Goal: Transaction & Acquisition: Purchase product/service

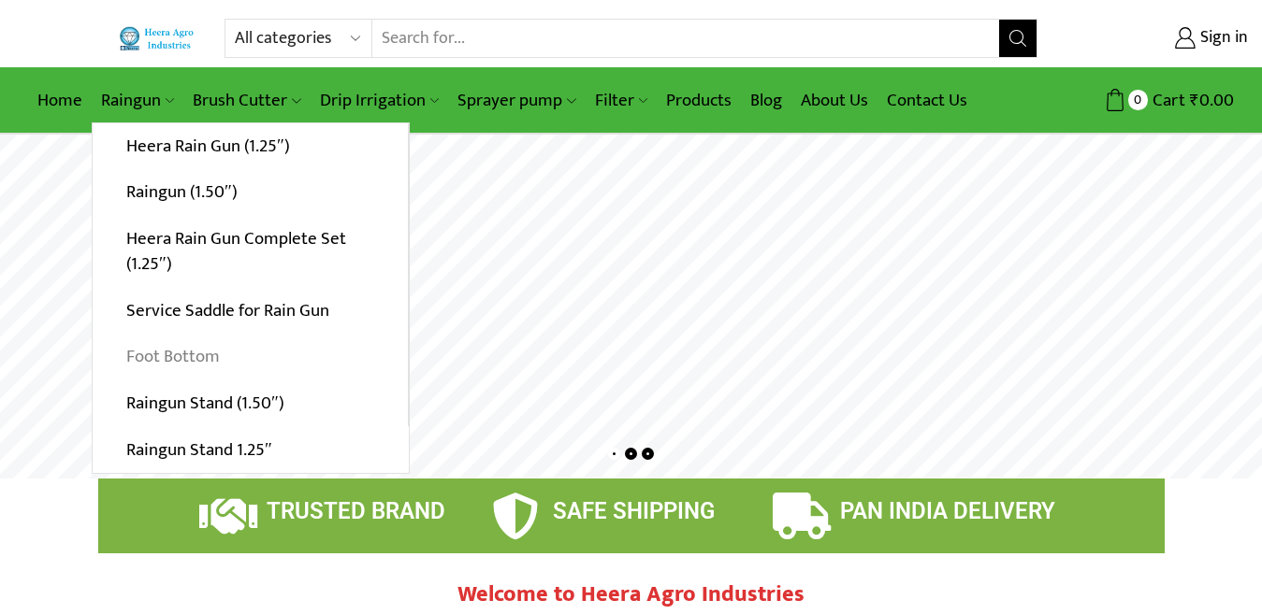
click at [166, 354] on link "Foot Bottom" at bounding box center [250, 357] width 315 height 47
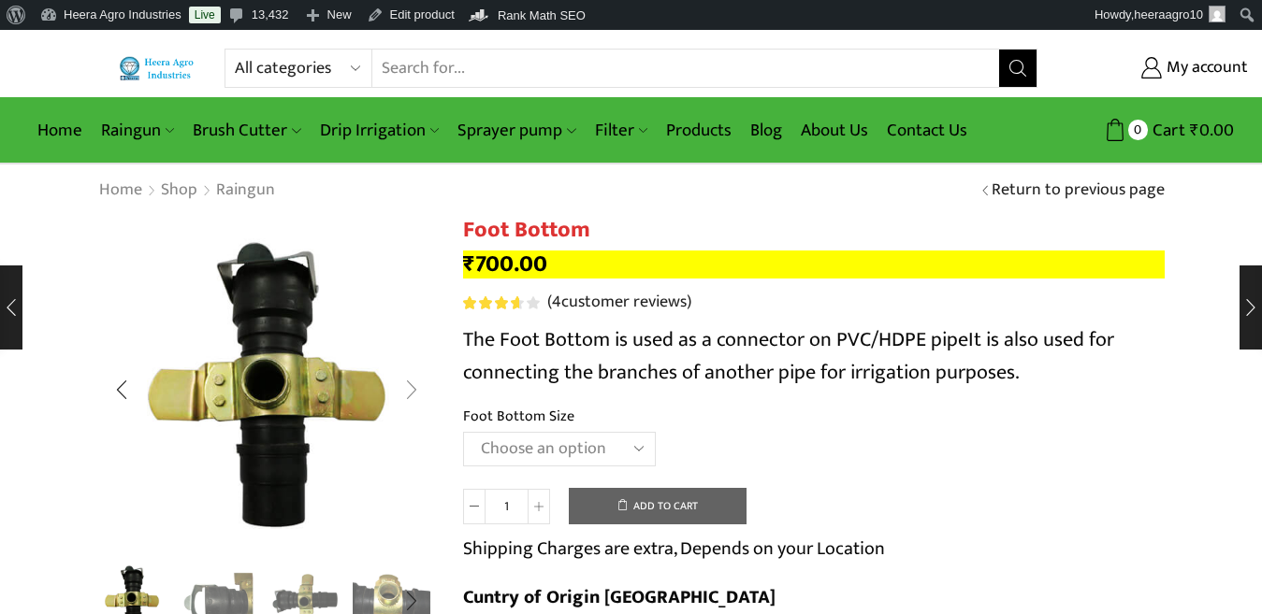
click at [414, 393] on div "Next slide" at bounding box center [411, 390] width 47 height 47
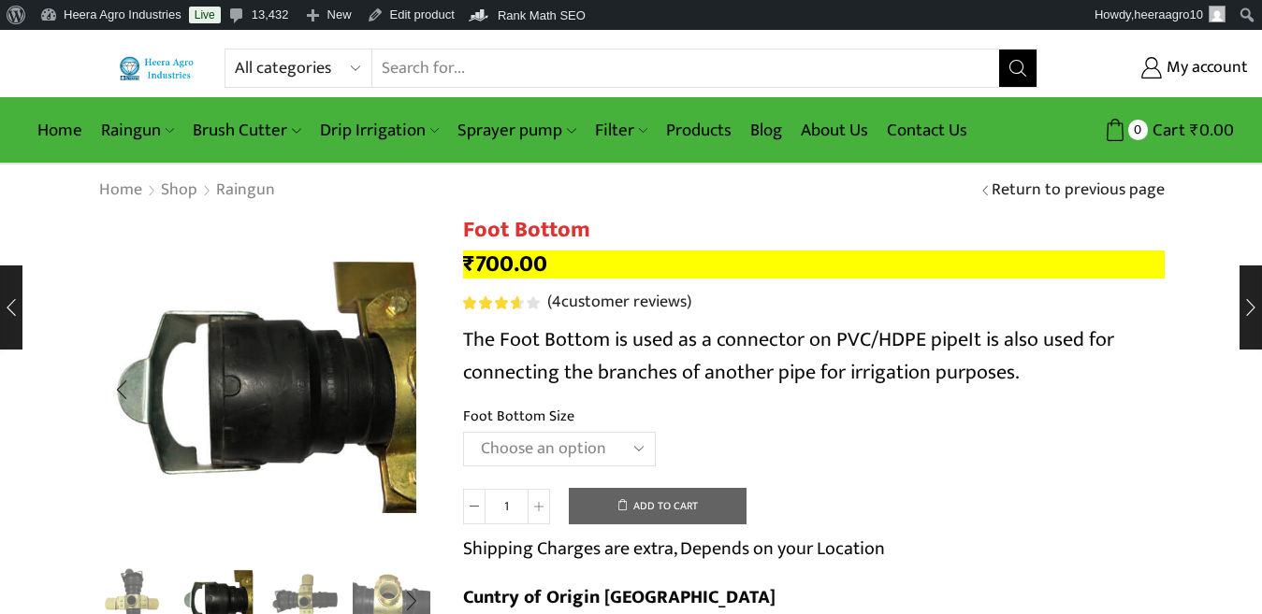
click at [413, 385] on div "Next slide" at bounding box center [411, 390] width 47 height 47
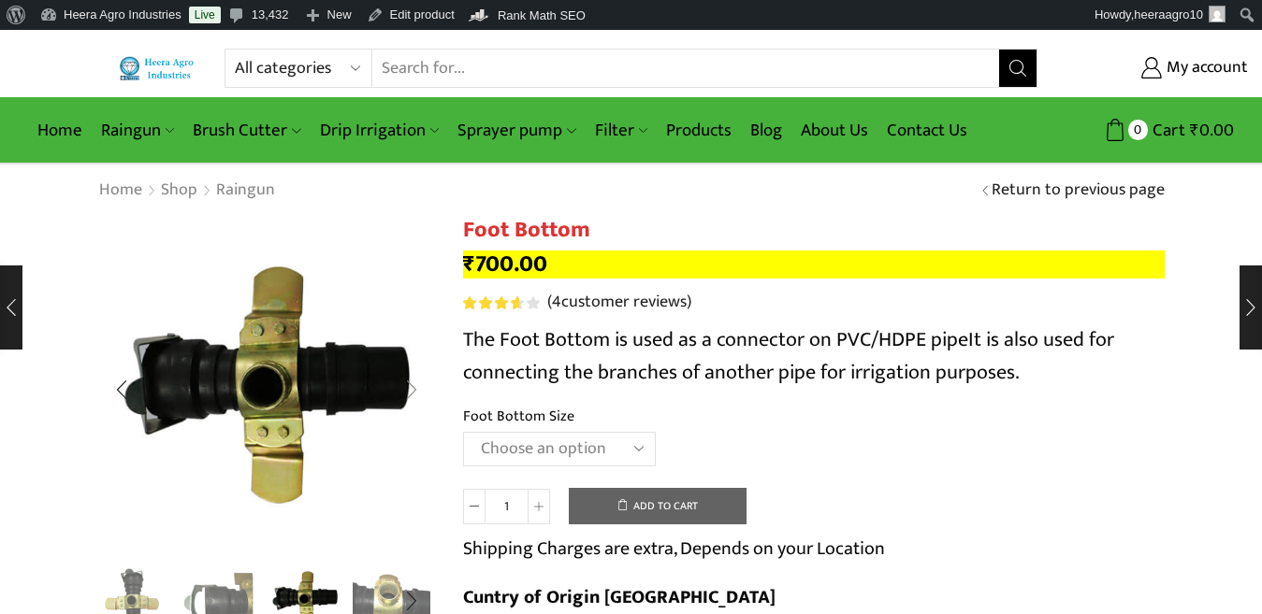
click at [413, 387] on div "Next slide" at bounding box center [411, 390] width 47 height 47
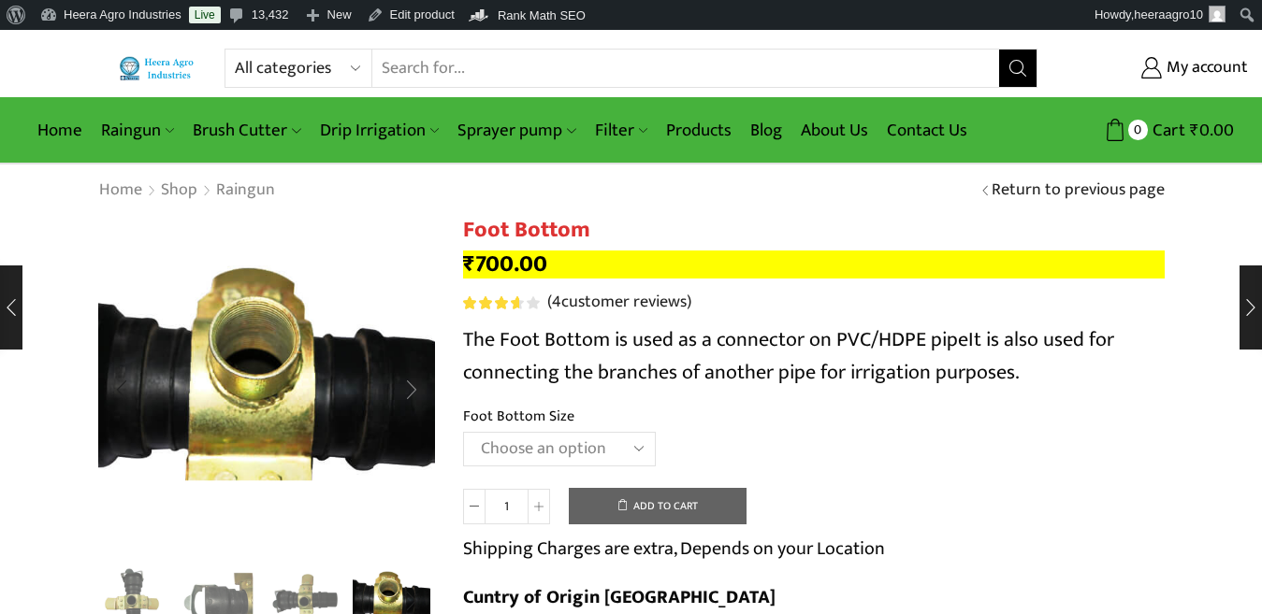
click at [413, 387] on div "Next slide" at bounding box center [411, 390] width 47 height 47
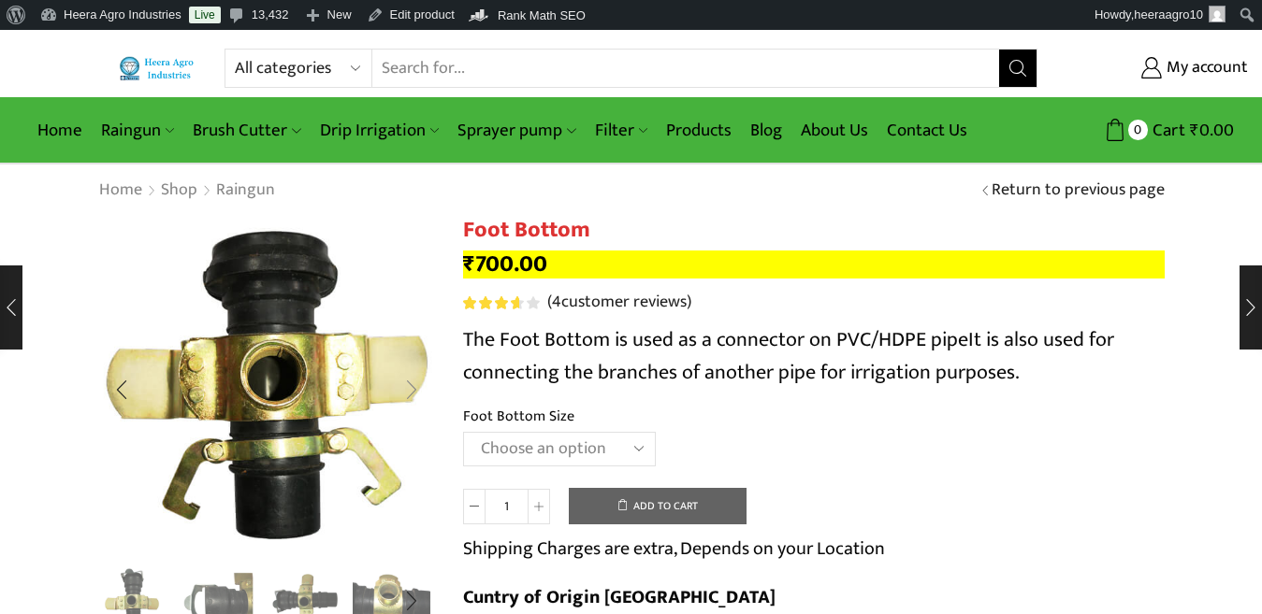
click at [409, 395] on div "Next slide" at bounding box center [411, 390] width 47 height 47
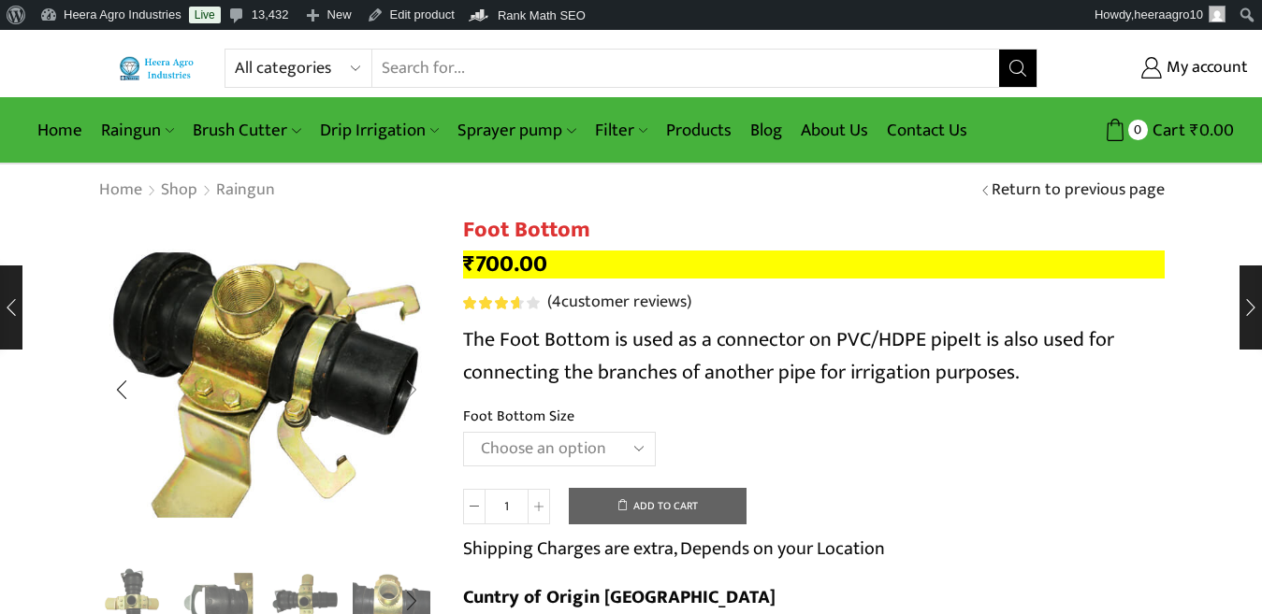
click at [409, 395] on div "Next slide" at bounding box center [411, 390] width 47 height 47
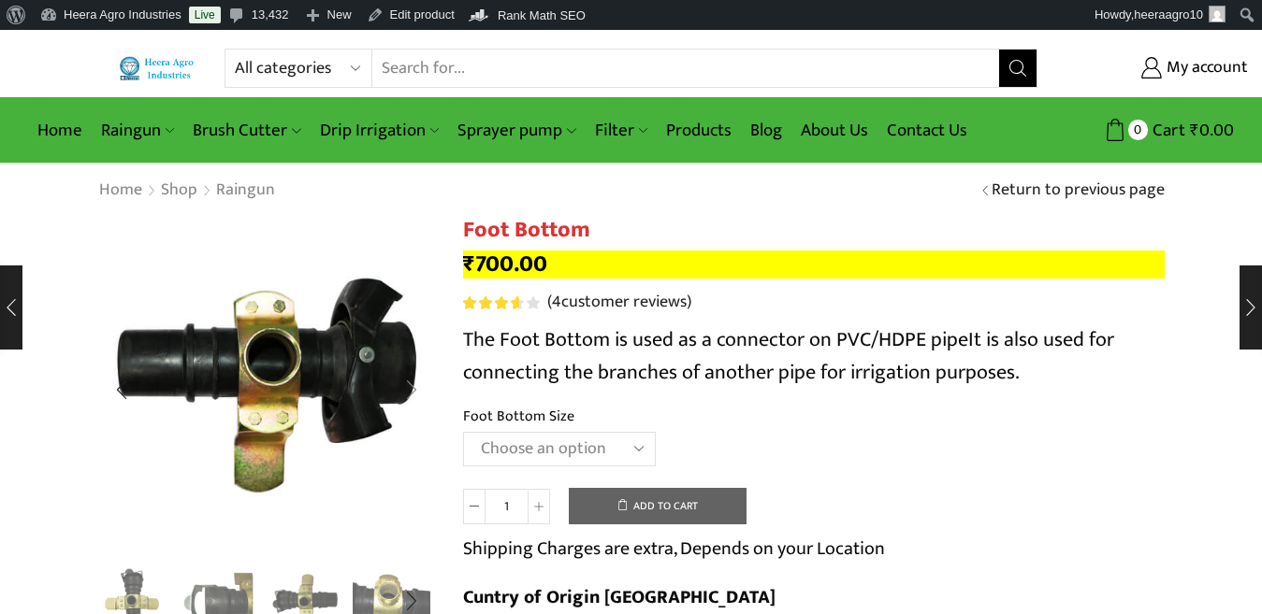
click at [409, 395] on div "Next slide" at bounding box center [411, 390] width 47 height 47
